Goal: Task Accomplishment & Management: Complete application form

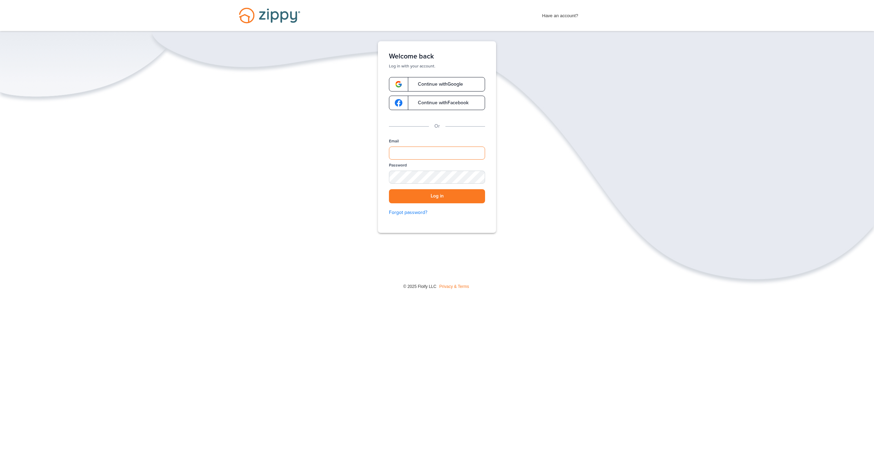
click at [441, 153] on input "Email" at bounding box center [437, 153] width 96 height 13
type input "**********"
click at [477, 177] on div "SHOW" at bounding box center [476, 178] width 15 height 7
click at [471, 196] on button "Log in" at bounding box center [437, 196] width 96 height 14
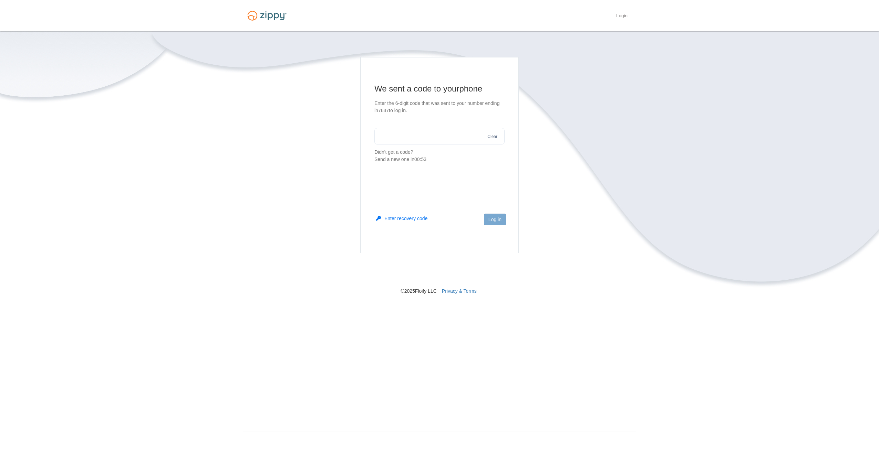
click at [407, 133] on input "text" at bounding box center [439, 136] width 130 height 17
type input "******"
click at [497, 220] on button "Log in" at bounding box center [495, 220] width 22 height 12
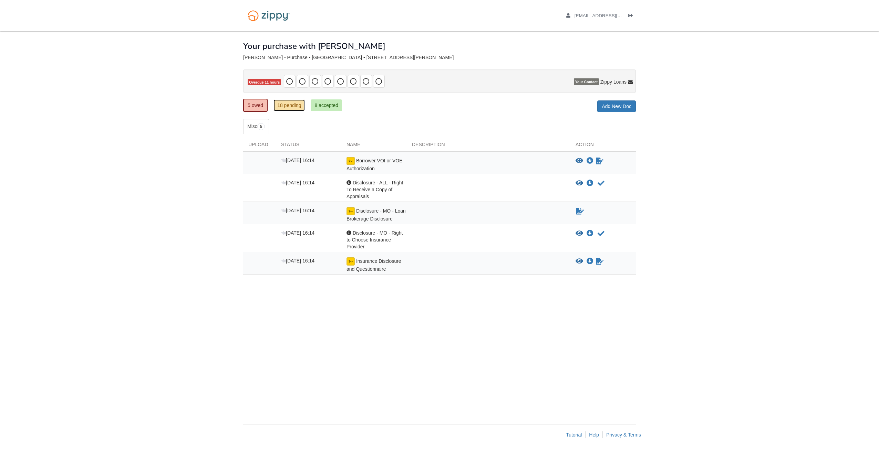
click at [291, 102] on link "18 pending" at bounding box center [288, 106] width 31 height 12
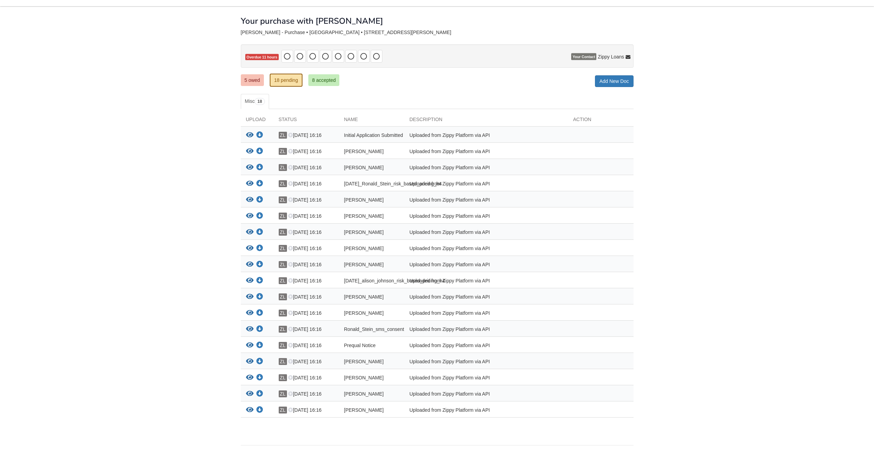
scroll to position [55, 0]
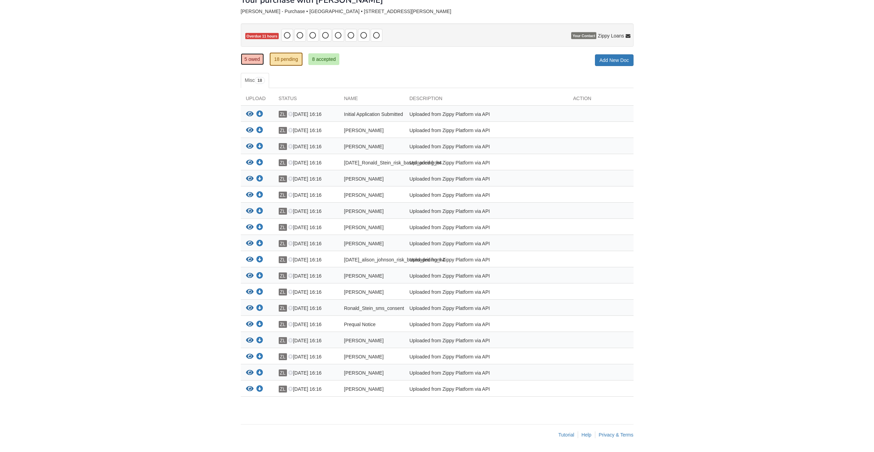
click at [253, 53] on link "5 owed" at bounding box center [252, 59] width 23 height 12
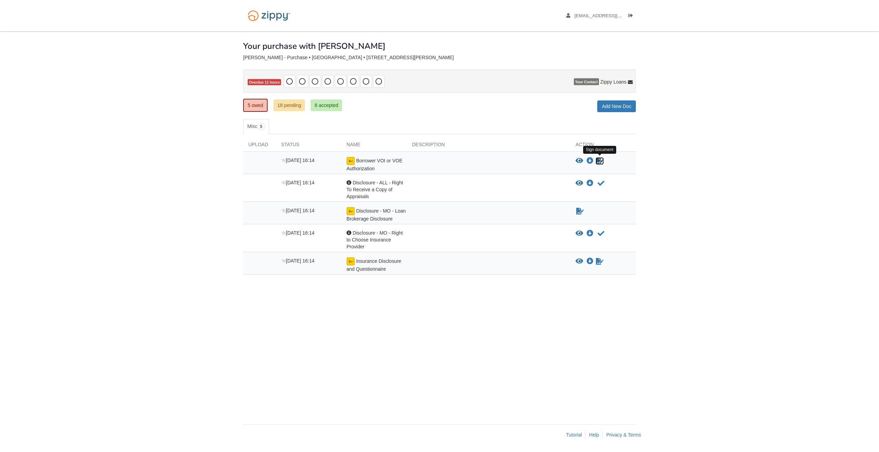
click at [599, 161] on icon "Sign Form" at bounding box center [600, 161] width 8 height 7
click at [598, 160] on icon "Waiting for your co-borrower to e-sign" at bounding box center [600, 161] width 8 height 7
click at [601, 161] on icon "Waiting for your co-borrower to e-sign" at bounding box center [600, 161] width 8 height 7
click at [600, 182] on icon "Acknowledge receipt of document" at bounding box center [600, 183] width 7 height 7
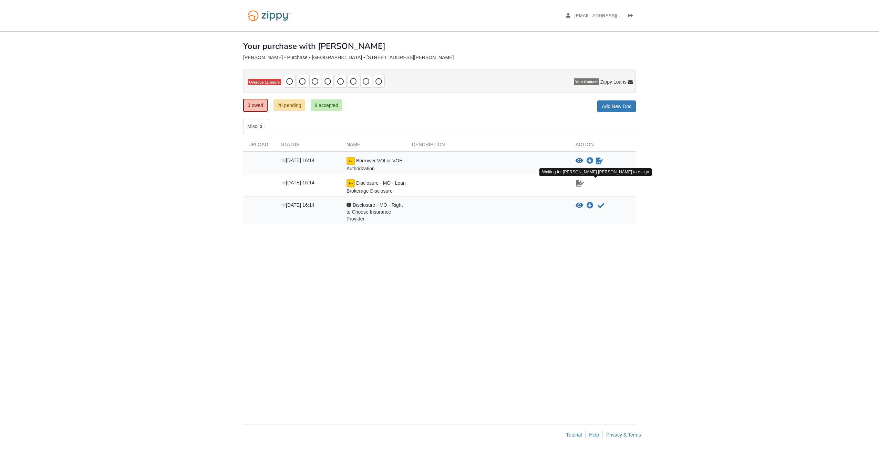
click at [582, 182] on icon "Waiting for your co-borrower to e-sign" at bounding box center [580, 183] width 8 height 7
click at [602, 204] on icon "Acknowledge receipt of document" at bounding box center [600, 205] width 7 height 7
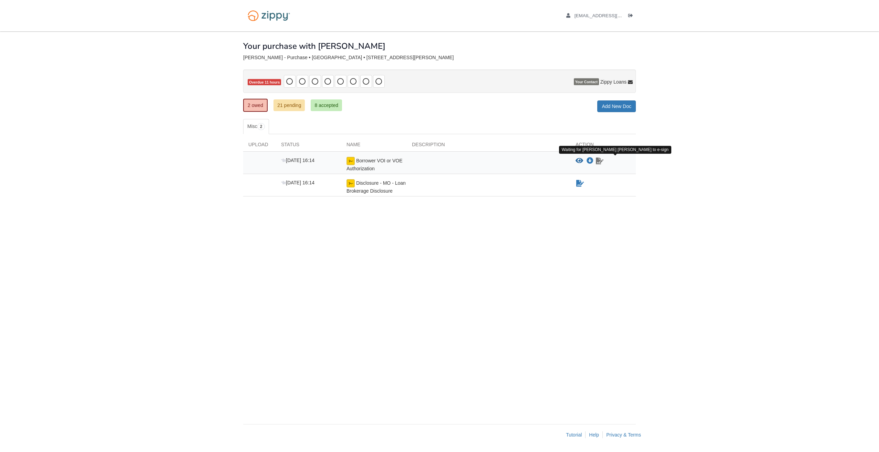
click at [602, 160] on icon "Waiting for your co-borrower to e-sign" at bounding box center [600, 161] width 8 height 7
click at [374, 160] on span "Borrower VOI or VOE Authorization" at bounding box center [374, 164] width 56 height 13
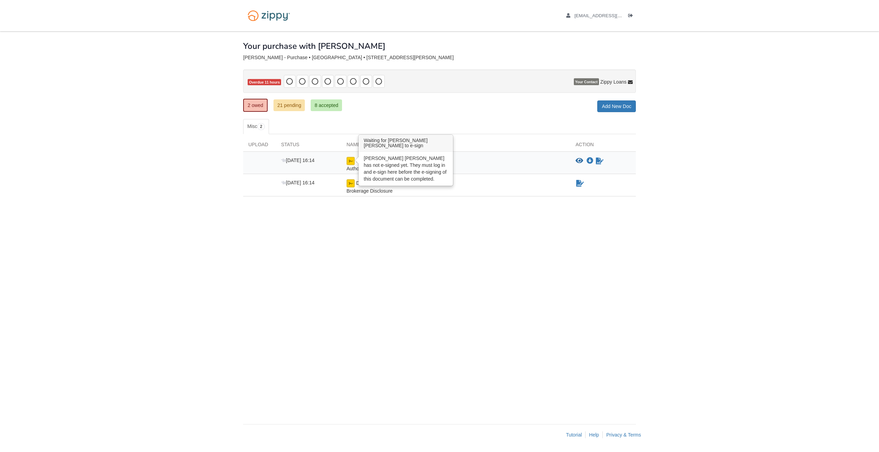
click at [347, 160] on img at bounding box center [350, 161] width 8 height 8
click at [289, 104] on link "21 pending" at bounding box center [288, 106] width 31 height 12
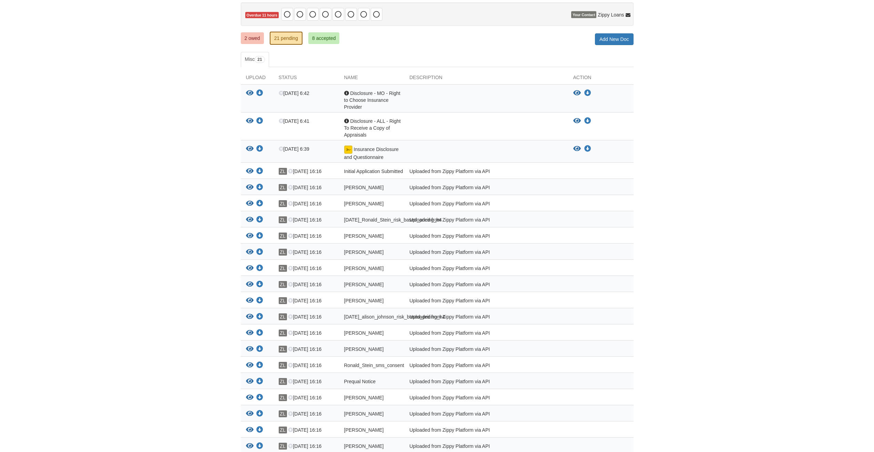
scroll to position [69, 0]
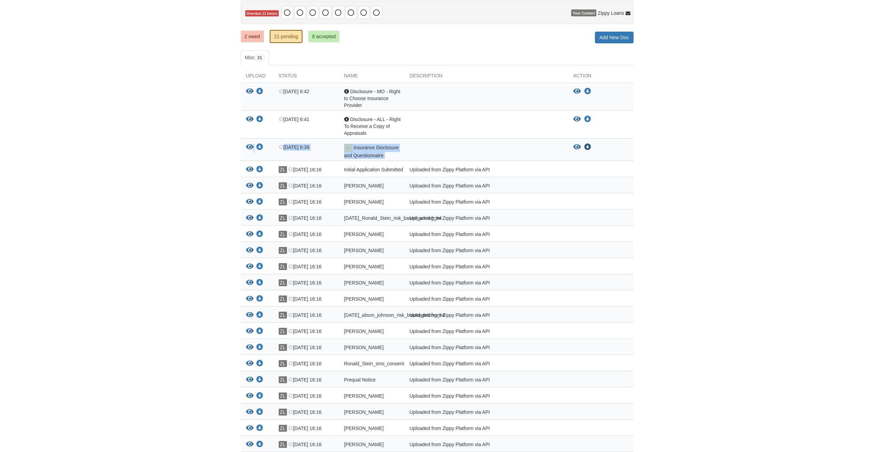
click at [589, 144] on div "View your document Download your document Aug 30 6:39 Insurance Disclosure and …" at bounding box center [437, 150] width 393 height 22
drag, startPoint x: 589, startPoint y: 144, endPoint x: 676, endPoint y: 138, distance: 88.0
click at [676, 138] on body "ronald_stein62@yahoo.com Logout ×" at bounding box center [437, 219] width 874 height 577
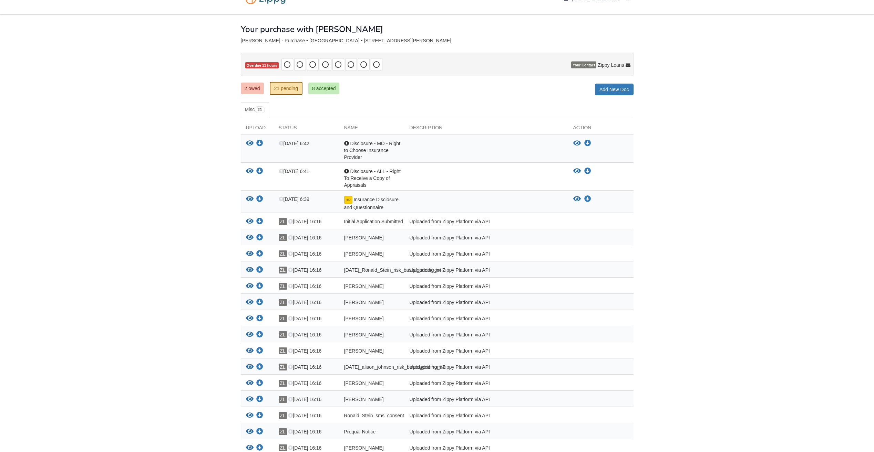
scroll to position [0, 0]
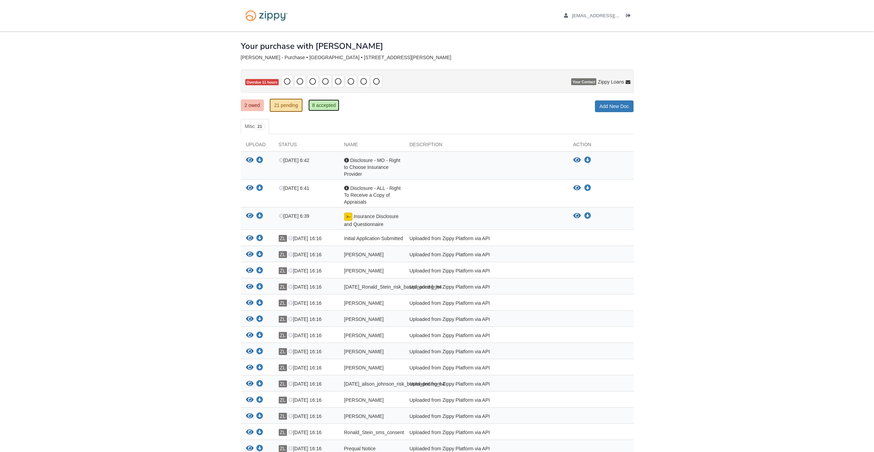
click at [328, 103] on link "8 accepted" at bounding box center [323, 106] width 31 height 12
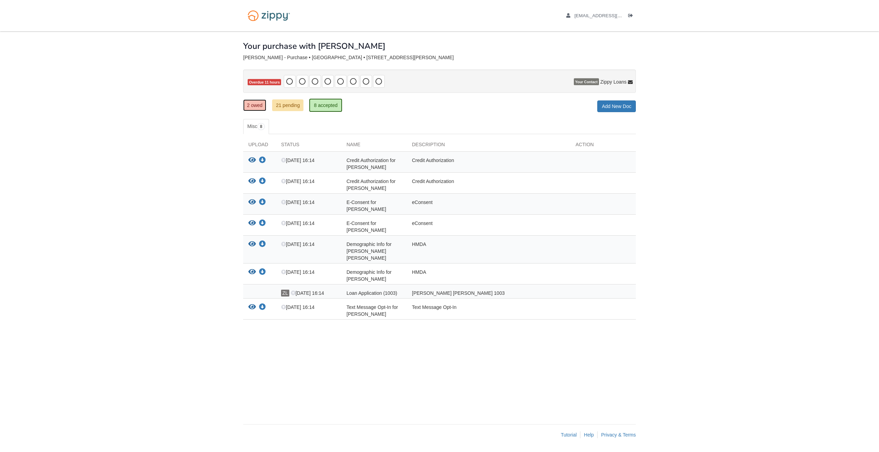
click at [259, 100] on link "2 owed" at bounding box center [254, 106] width 23 height 12
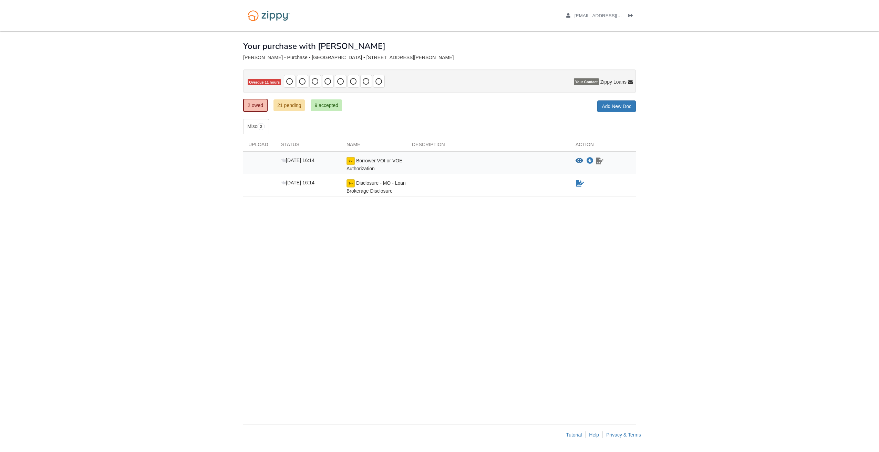
click at [599, 162] on icon "Waiting for your co-borrower to e-sign" at bounding box center [600, 161] width 8 height 7
click at [350, 162] on img at bounding box center [350, 161] width 8 height 8
click at [349, 182] on img at bounding box center [350, 183] width 8 height 8
click at [599, 161] on icon "Waiting for your co-borrower to e-sign" at bounding box center [600, 161] width 8 height 7
click at [601, 161] on icon "Waiting for your co-borrower to e-sign" at bounding box center [600, 161] width 8 height 7
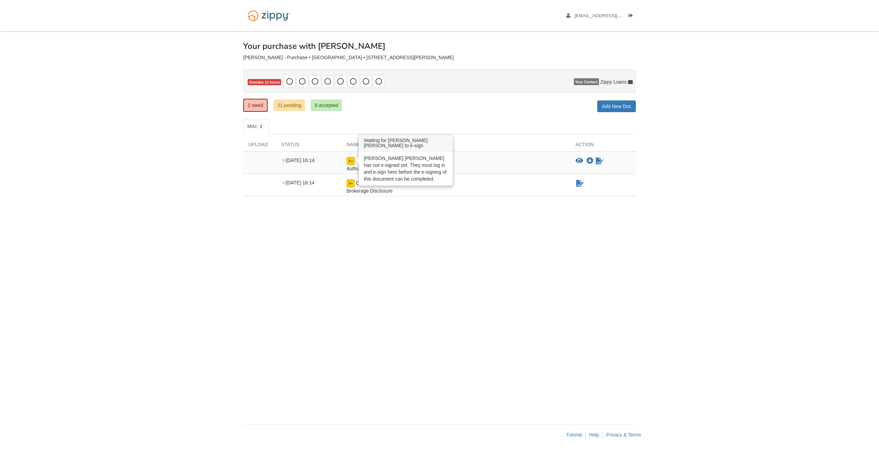
click at [352, 159] on img at bounding box center [350, 161] width 8 height 8
click at [371, 164] on div "Borrower VOI or VOE Authorization" at bounding box center [373, 164] width 65 height 15
click at [353, 160] on img at bounding box center [350, 161] width 8 height 8
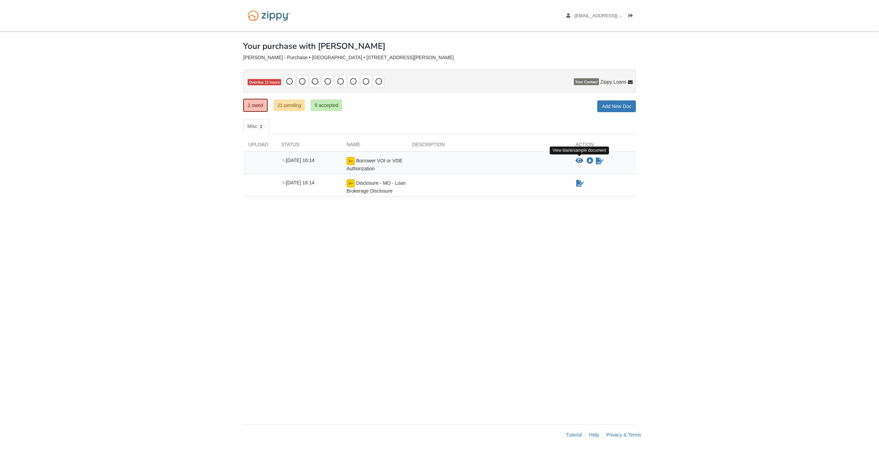
click at [580, 158] on icon "View Borrower VOI or VOE Authorization" at bounding box center [579, 161] width 8 height 7
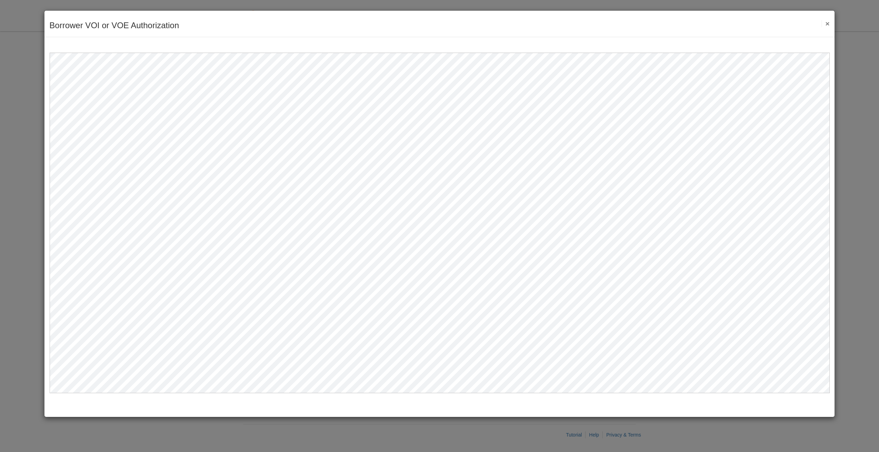
click at [825, 24] on button "×" at bounding box center [825, 23] width 8 height 7
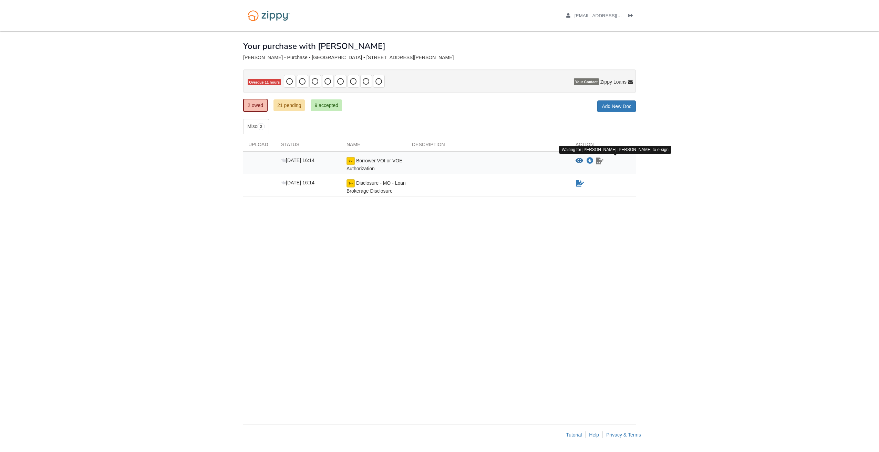
click at [600, 158] on icon "Waiting for your co-borrower to e-sign" at bounding box center [600, 161] width 8 height 7
click at [599, 162] on icon "Waiting for your co-borrower to e-sign" at bounding box center [600, 161] width 8 height 7
click at [283, 105] on link "21 pending" at bounding box center [288, 106] width 31 height 12
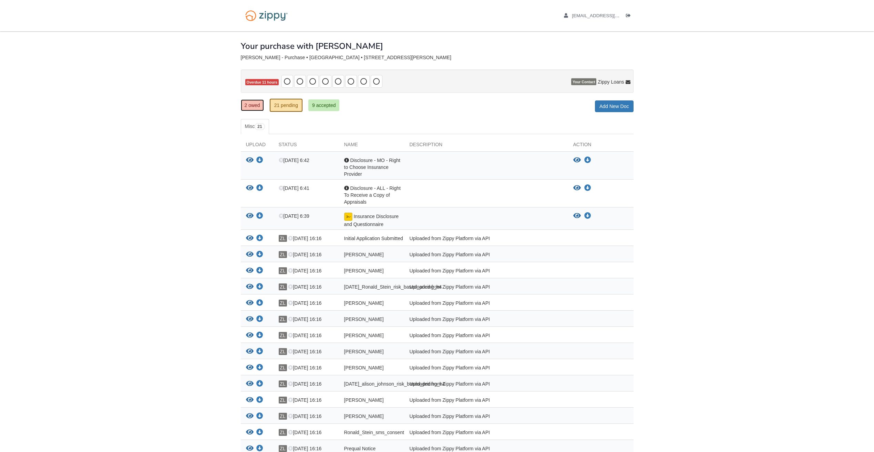
click at [256, 104] on link "2 owed" at bounding box center [252, 106] width 23 height 12
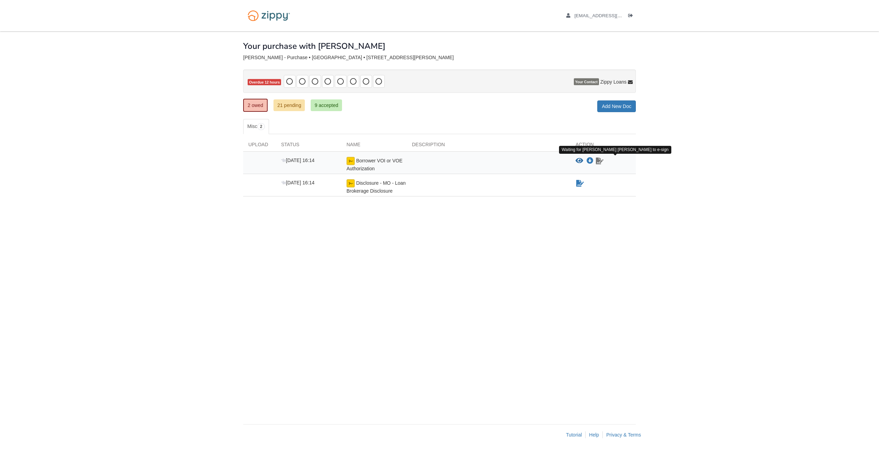
click at [600, 163] on icon "Waiting for your co-borrower to e-sign" at bounding box center [600, 161] width 8 height 7
click at [598, 163] on icon "Waiting for your co-borrower to e-sign" at bounding box center [600, 161] width 8 height 7
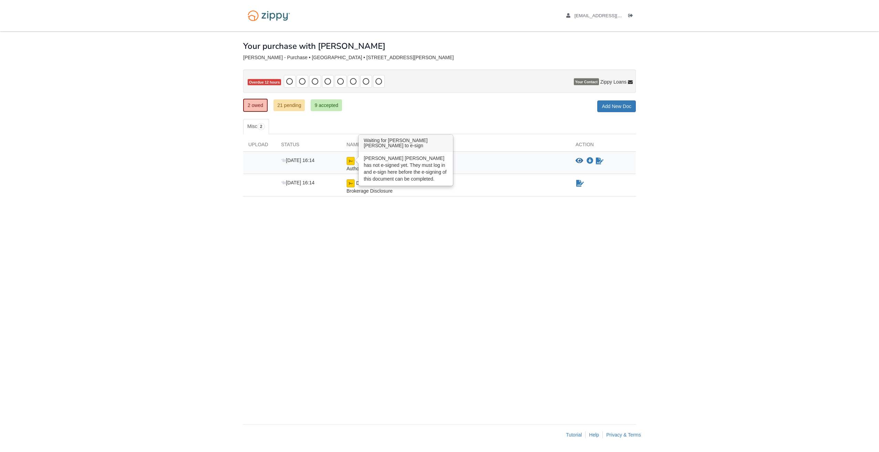
click at [353, 161] on img at bounding box center [350, 161] width 8 height 8
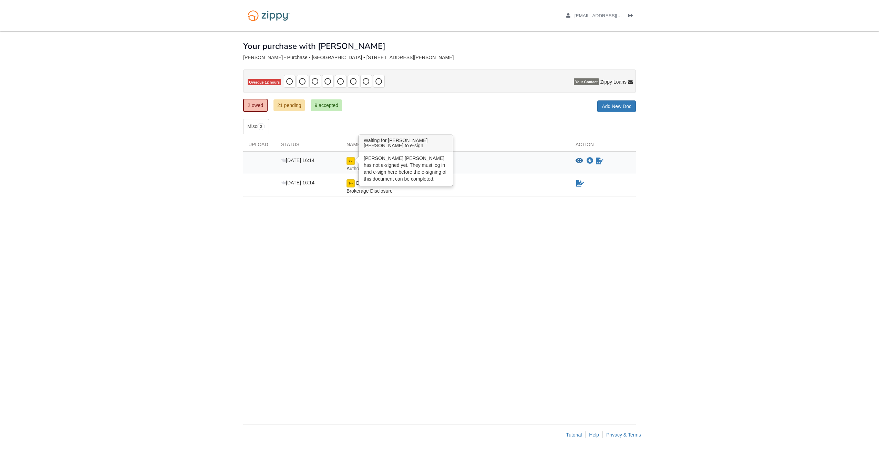
click at [352, 158] on img at bounding box center [350, 161] width 8 height 8
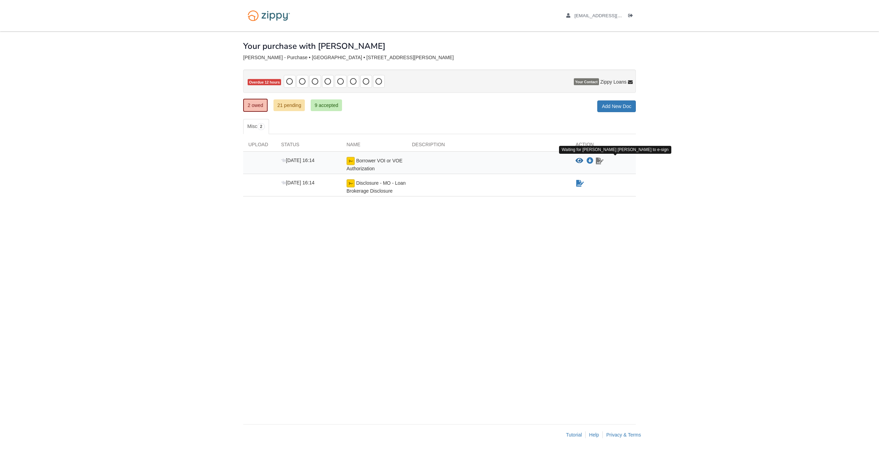
click at [600, 160] on icon "Waiting for your co-borrower to e-sign" at bounding box center [600, 161] width 8 height 7
click at [600, 161] on icon "Waiting for your co-borrower to e-sign" at bounding box center [600, 161] width 8 height 7
click at [599, 160] on icon "Waiting for your co-borrower to e-sign" at bounding box center [600, 161] width 8 height 7
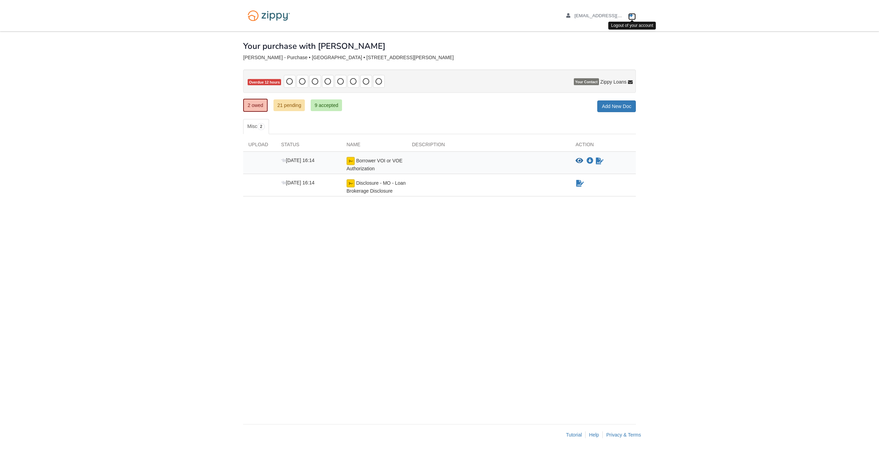
click at [629, 14] on icon "Log out" at bounding box center [630, 15] width 5 height 5
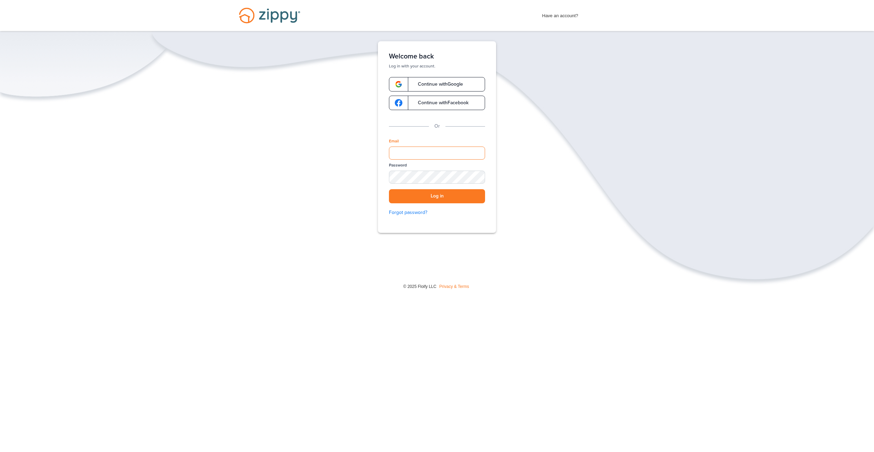
click at [405, 149] on input "Email" at bounding box center [437, 153] width 96 height 13
type input "**********"
click at [477, 179] on div "SHOW" at bounding box center [476, 178] width 15 height 7
click at [427, 196] on button "Log in" at bounding box center [437, 196] width 96 height 14
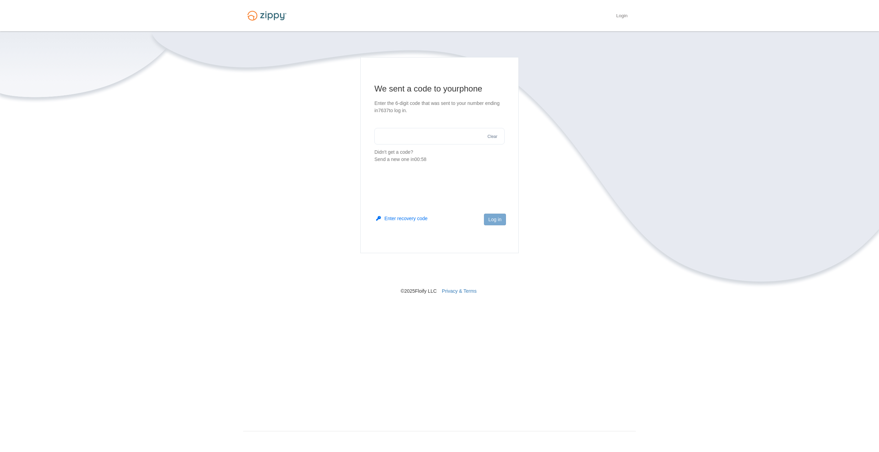
click at [431, 139] on input "text" at bounding box center [439, 136] width 130 height 17
type input "******"
click at [495, 219] on button "Log in" at bounding box center [495, 220] width 22 height 12
click at [416, 135] on input "******" at bounding box center [439, 136] width 130 height 17
click at [412, 135] on input "******" at bounding box center [439, 136] width 130 height 17
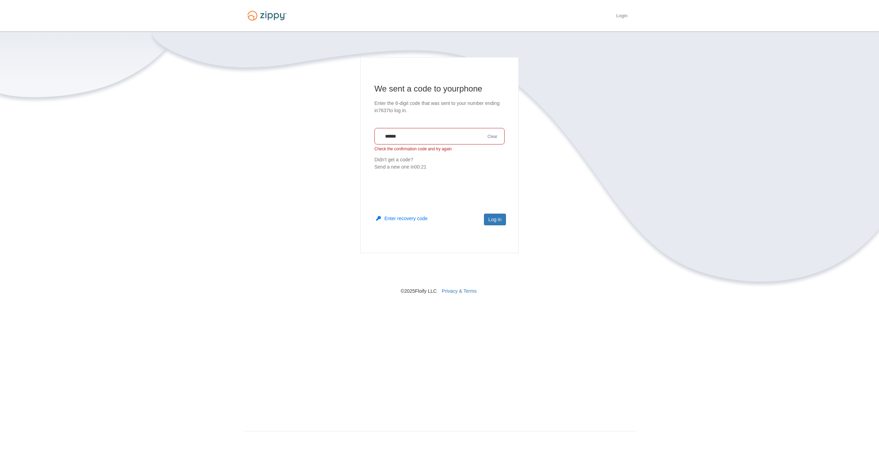
drag, startPoint x: 464, startPoint y: 135, endPoint x: 355, endPoint y: 149, distance: 109.7
click at [355, 149] on section "We sent a code to your phone Enter the 6-digit code that was sent to your numbe…" at bounding box center [439, 176] width 393 height 238
click at [496, 138] on button "Clear" at bounding box center [492, 137] width 14 height 7
click at [384, 139] on input "text" at bounding box center [439, 136] width 130 height 17
type input "******"
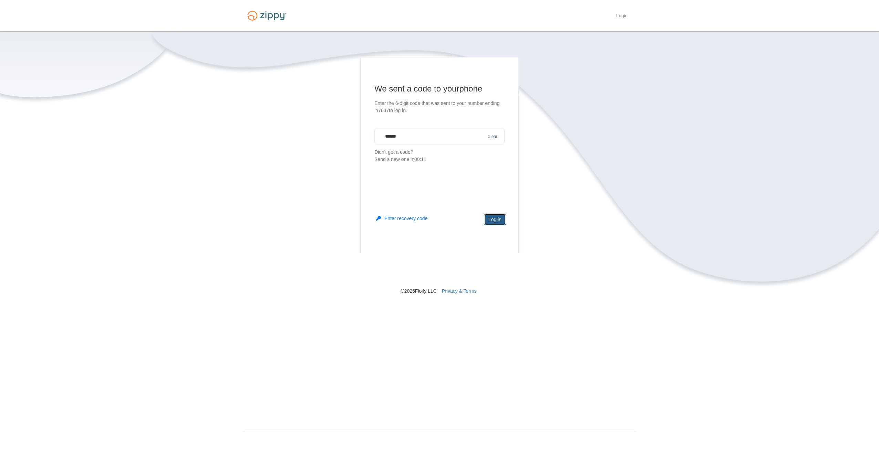
click at [496, 218] on button "Log in" at bounding box center [495, 220] width 22 height 12
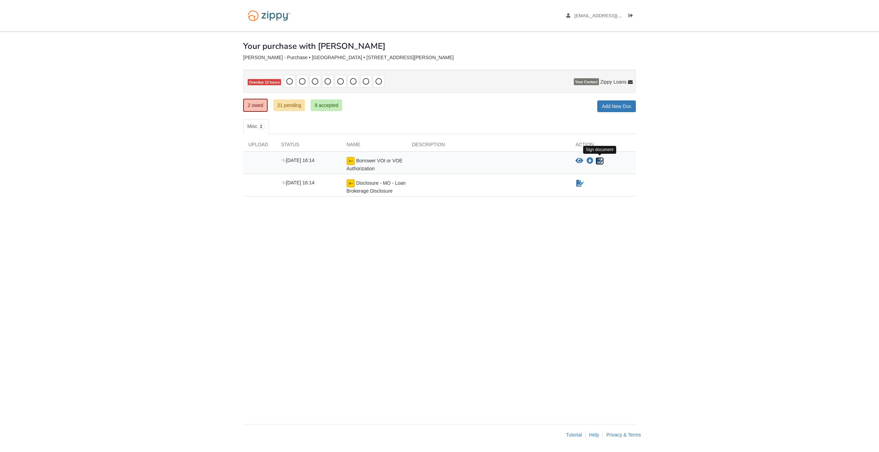
click at [600, 160] on icon "Sign Form" at bounding box center [600, 161] width 8 height 7
click at [330, 103] on link "9 accepted" at bounding box center [326, 106] width 31 height 12
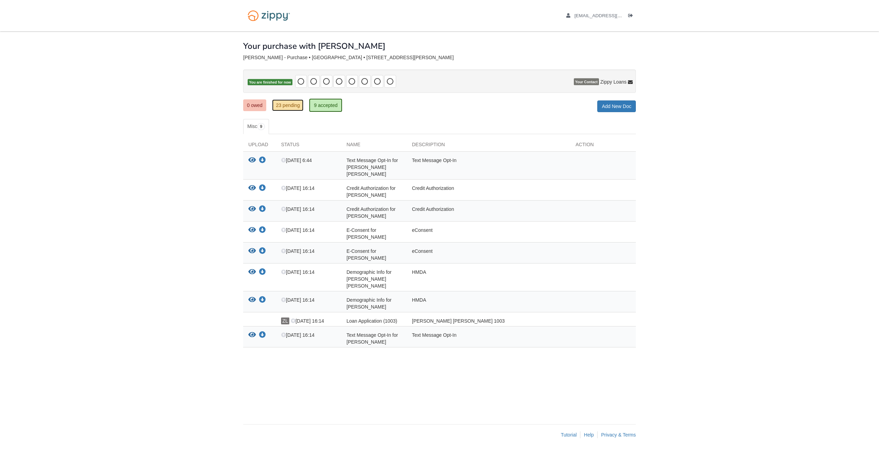
click at [290, 103] on link "23 pending" at bounding box center [287, 106] width 31 height 12
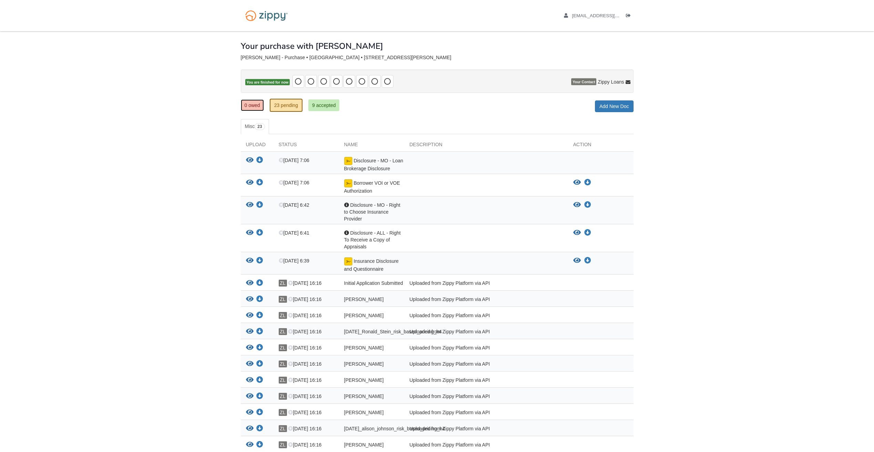
click at [250, 104] on link "0 owed" at bounding box center [252, 106] width 23 height 12
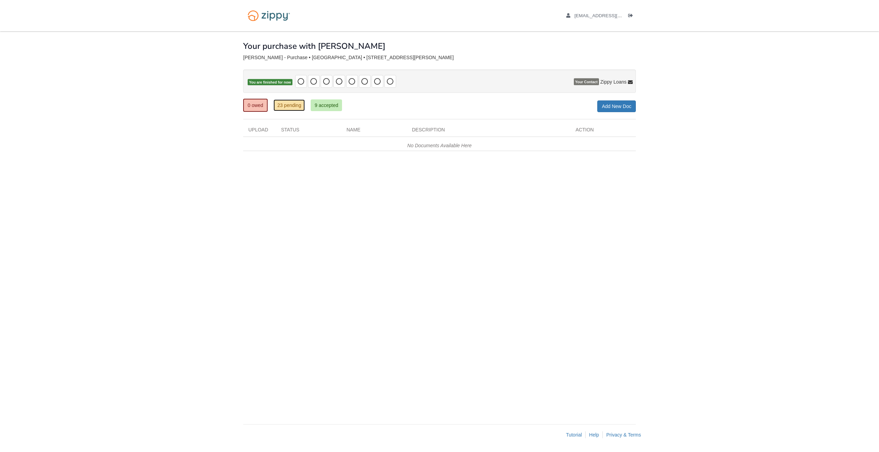
click at [282, 104] on link "23 pending" at bounding box center [288, 106] width 31 height 12
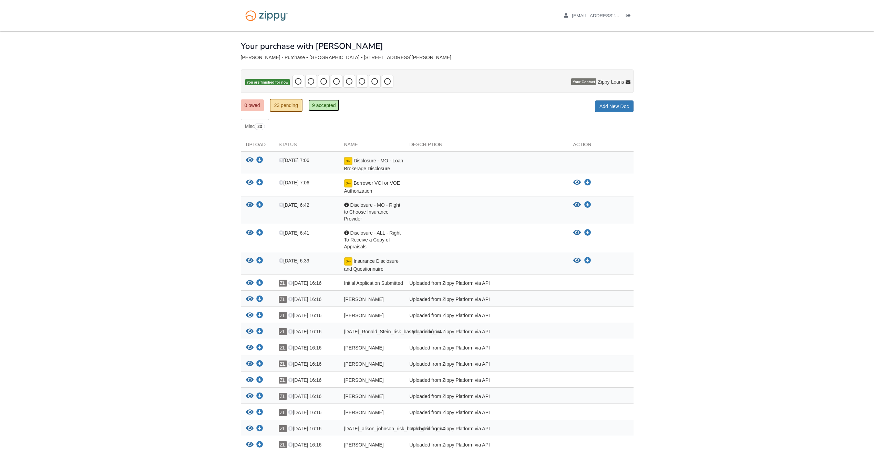
click at [325, 105] on link "9 accepted" at bounding box center [323, 106] width 31 height 12
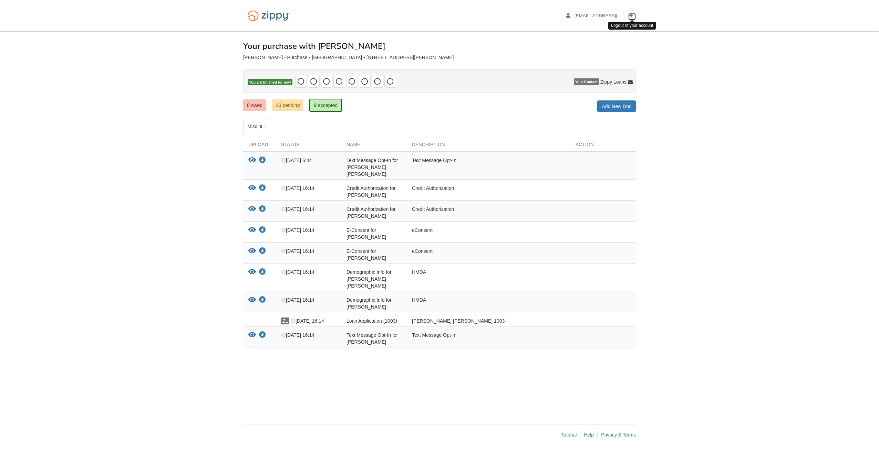
click at [632, 14] on icon "Log out" at bounding box center [630, 15] width 5 height 5
